Goal: Learn about a topic: Understand process/instructions

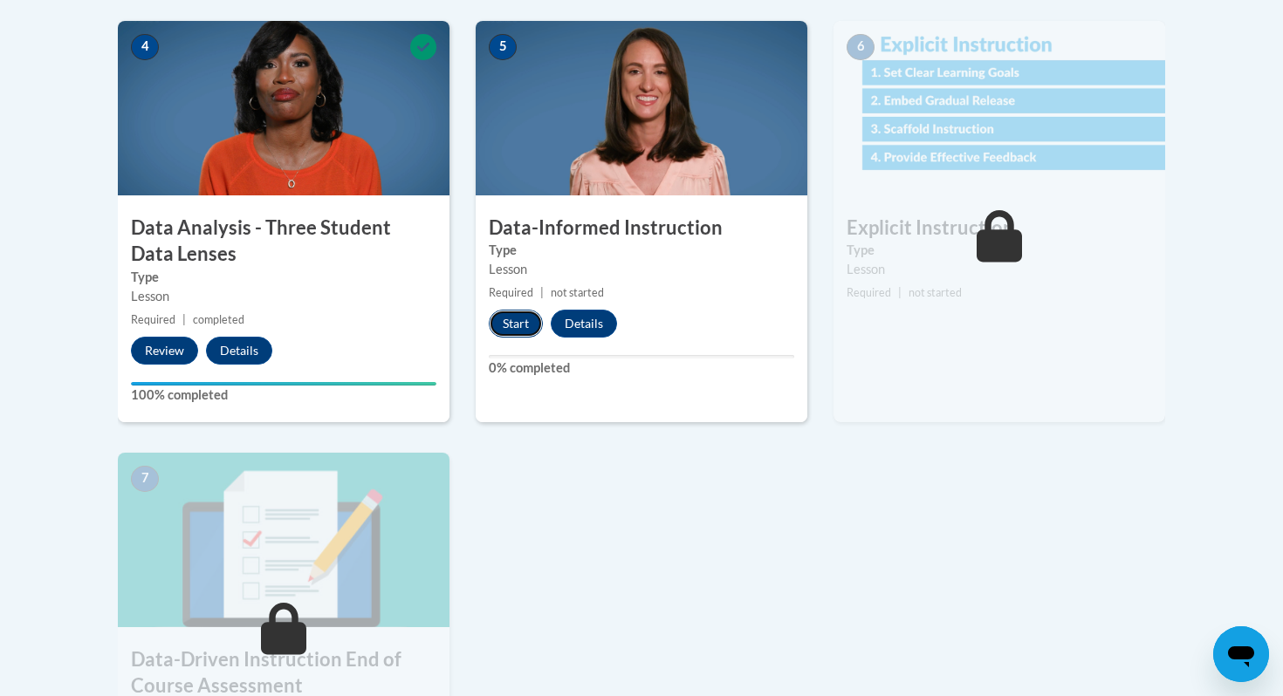
click at [510, 324] on button "Start" at bounding box center [516, 324] width 54 height 28
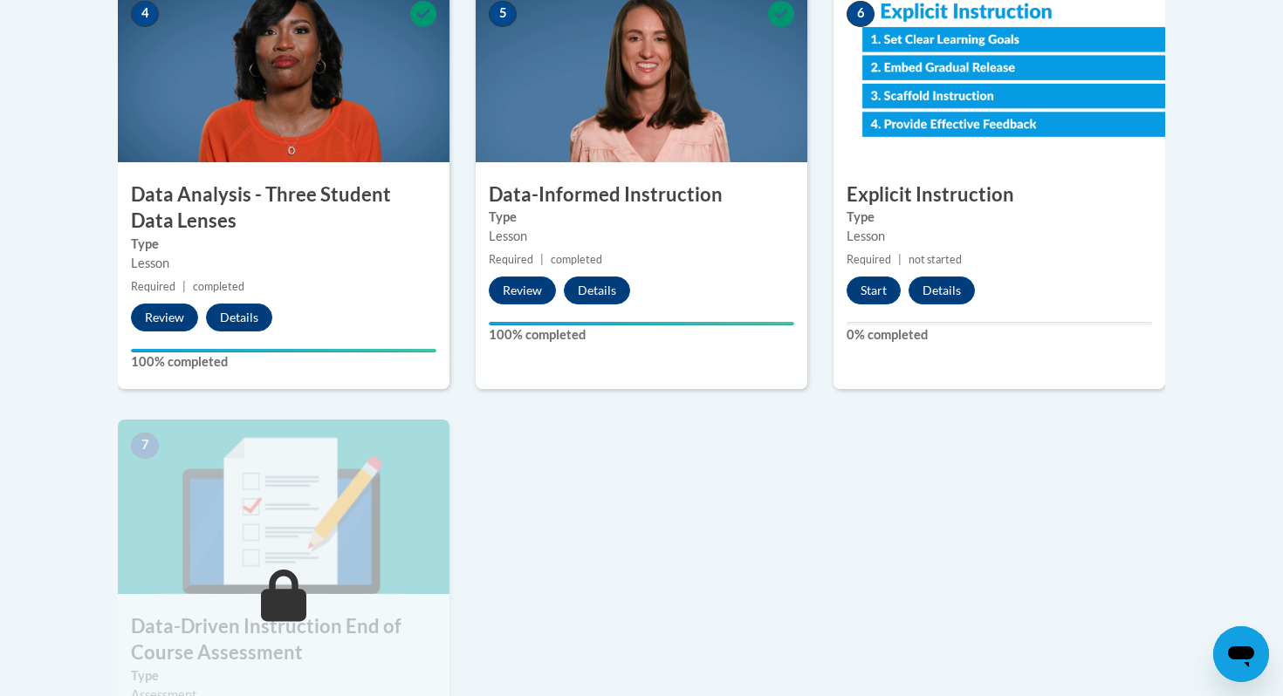
scroll to position [985, 0]
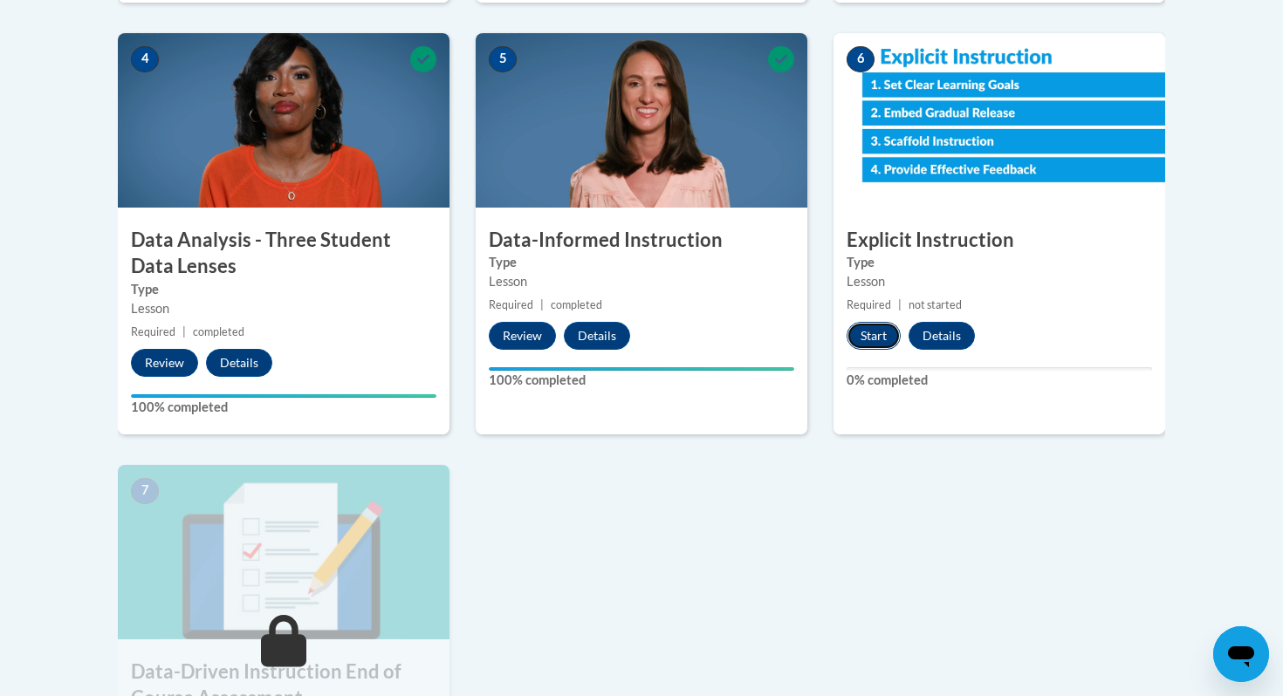
click at [881, 333] on button "Start" at bounding box center [874, 336] width 54 height 28
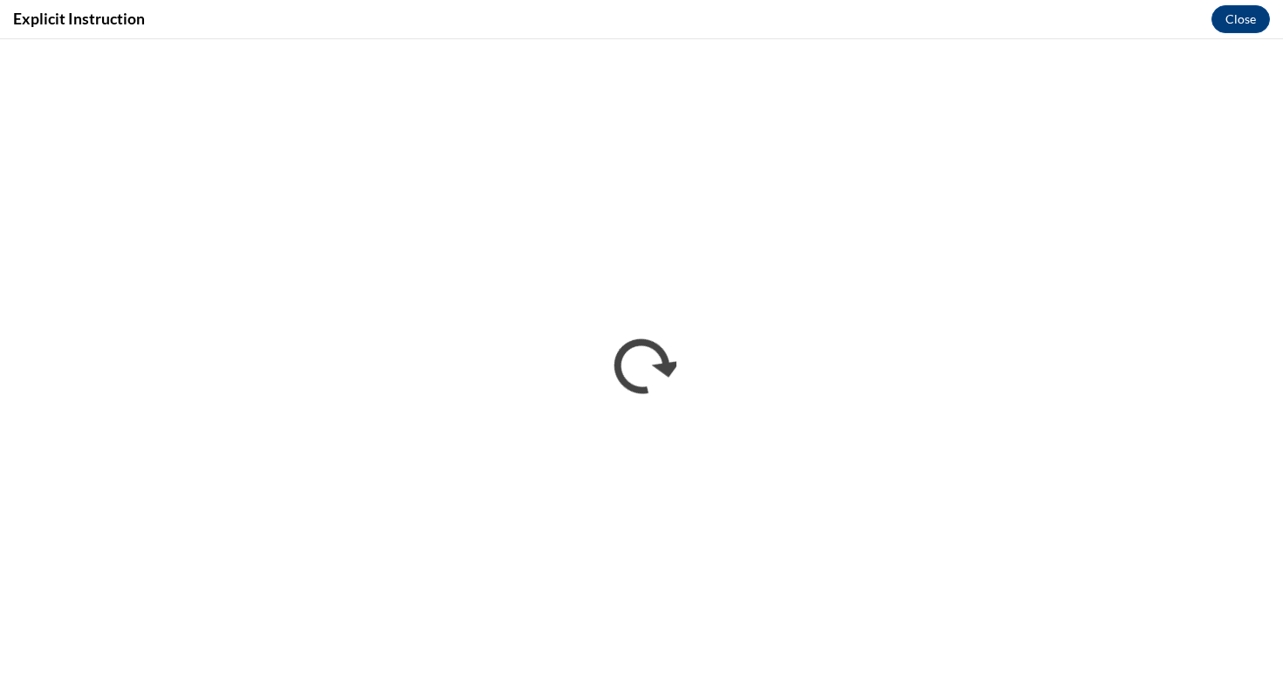
scroll to position [0, 0]
